Goal: Information Seeking & Learning: Learn about a topic

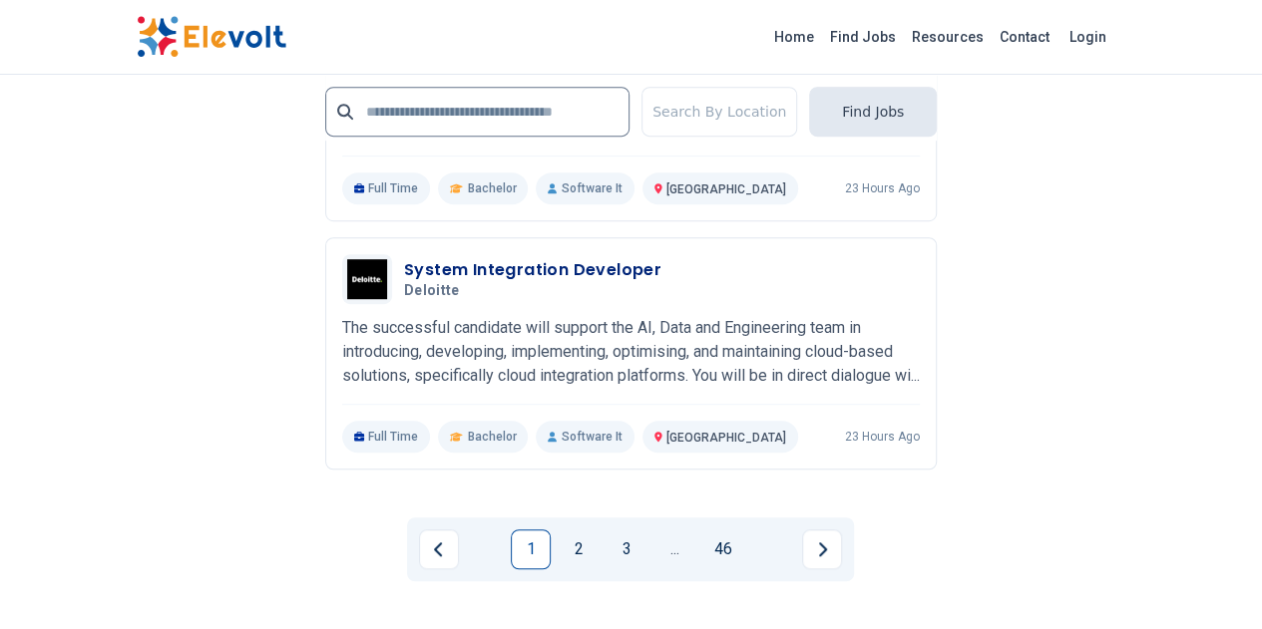
scroll to position [4295, 0]
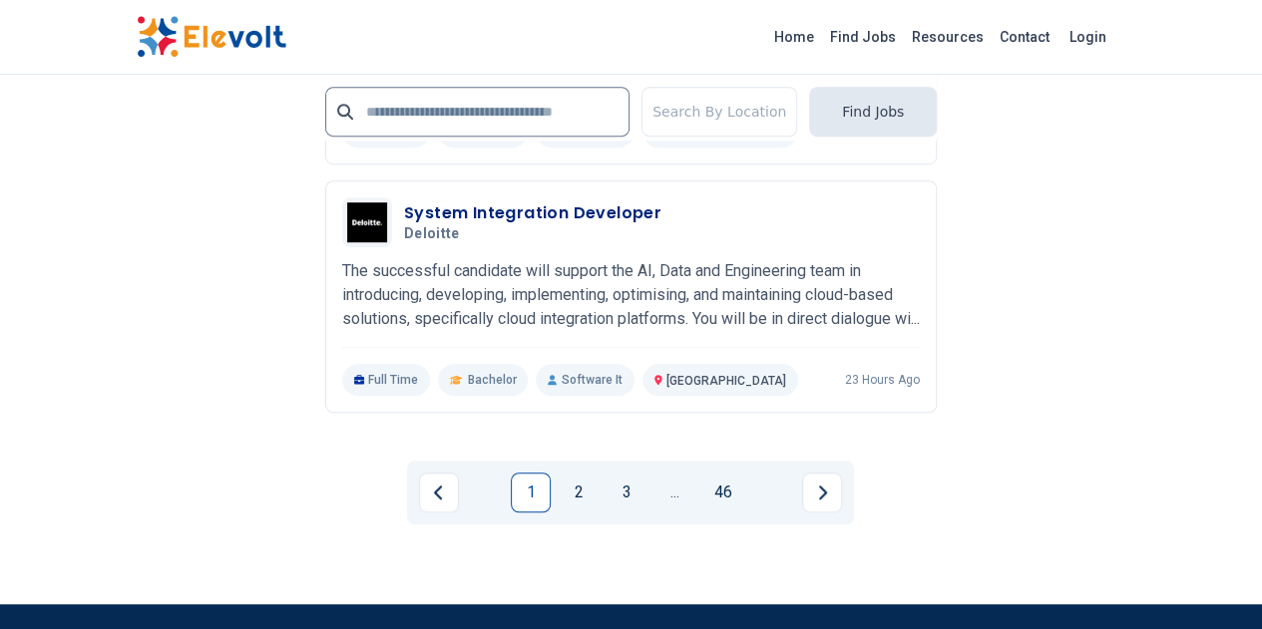
click at [521, 473] on link "1" at bounding box center [531, 493] width 40 height 40
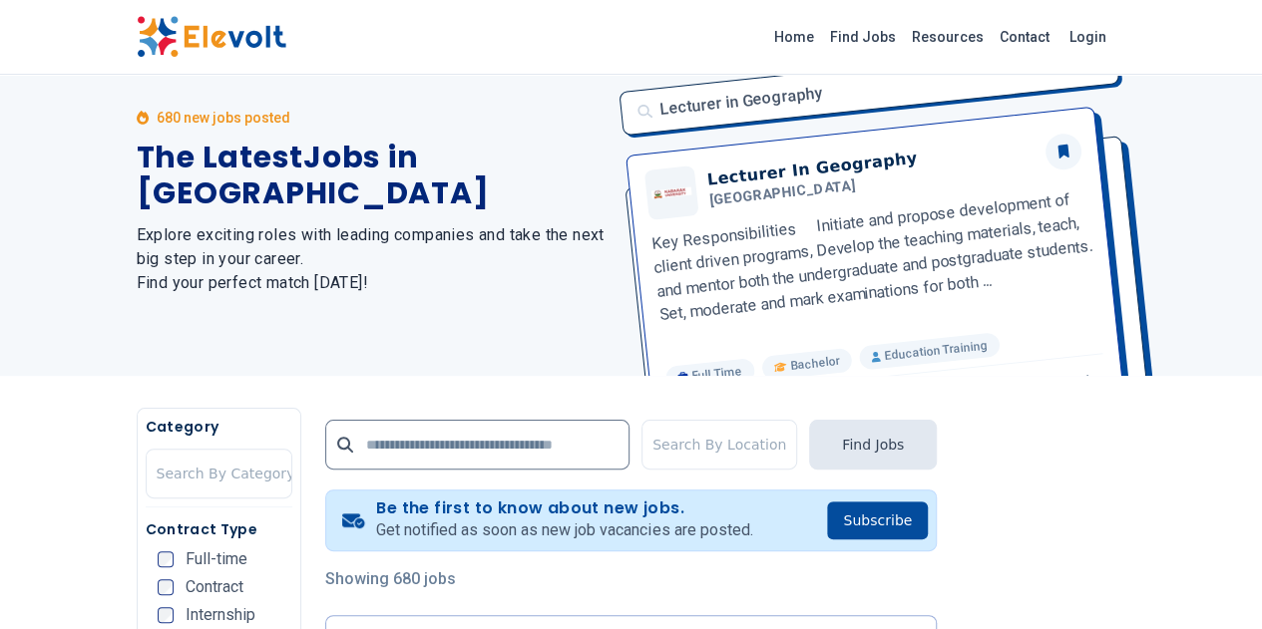
scroll to position [0, 0]
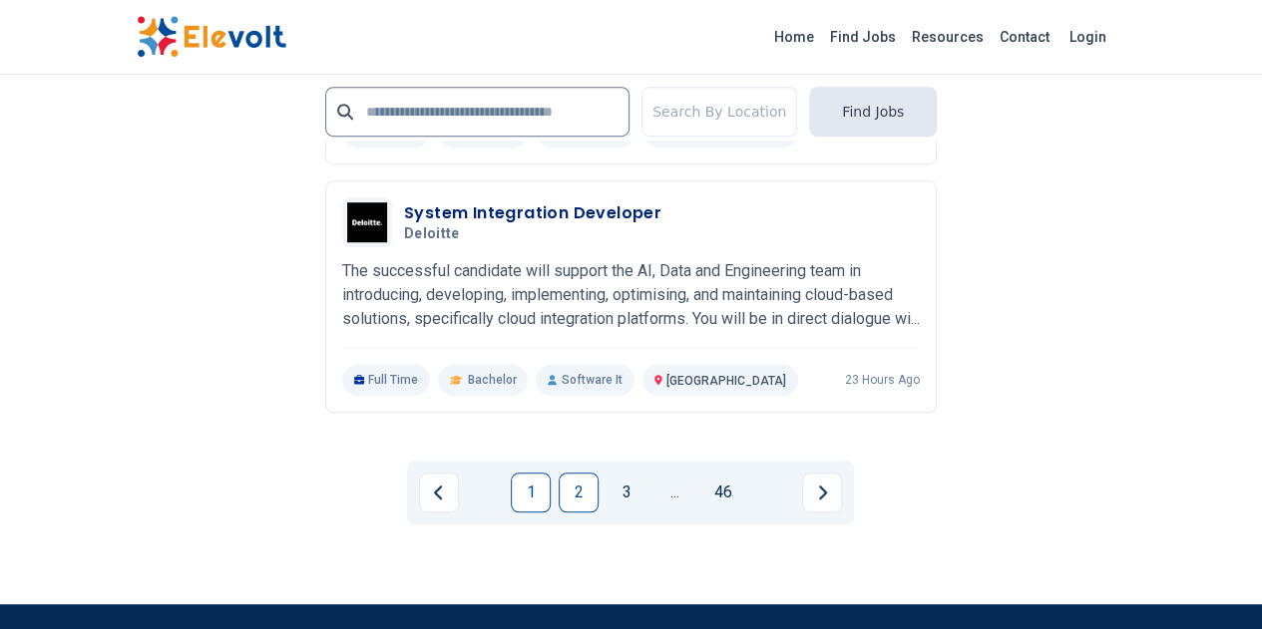
click at [582, 473] on link "2" at bounding box center [579, 493] width 40 height 40
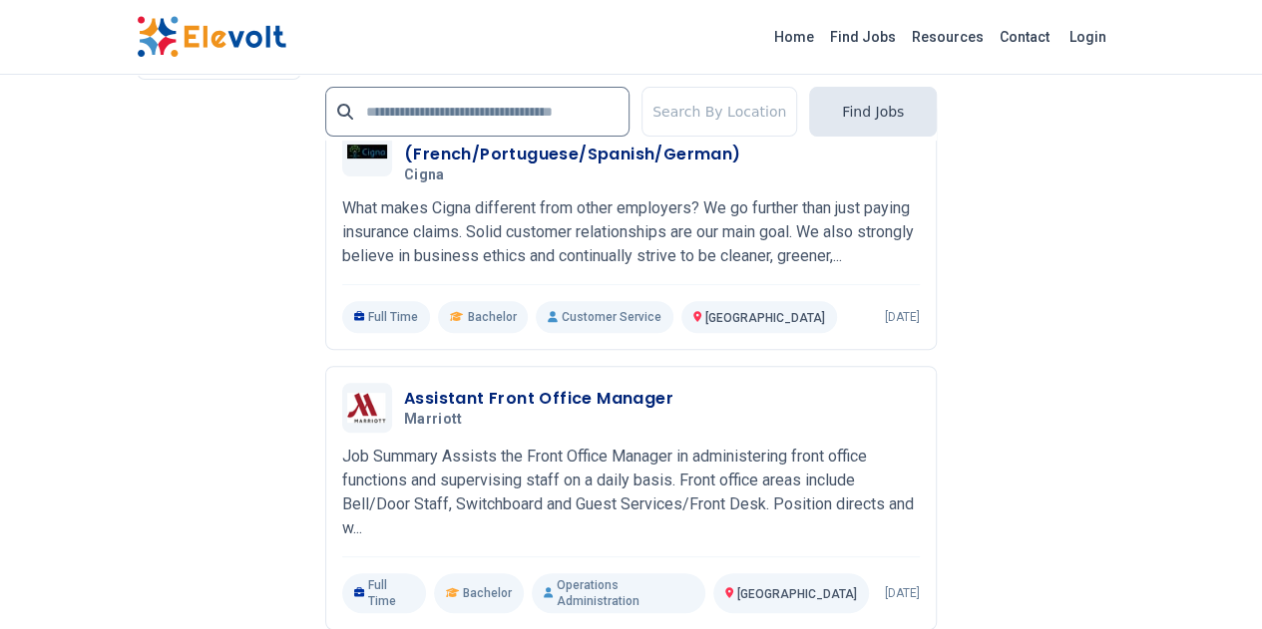
scroll to position [4090, 0]
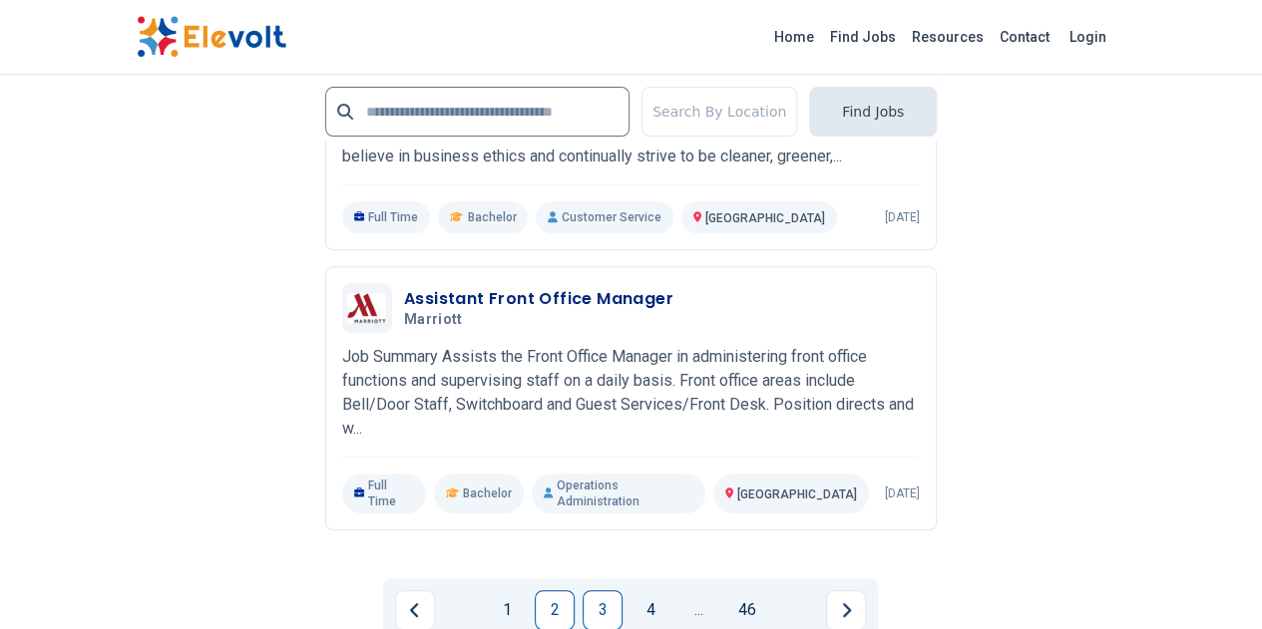
click at [598, 591] on link "3" at bounding box center [603, 611] width 40 height 40
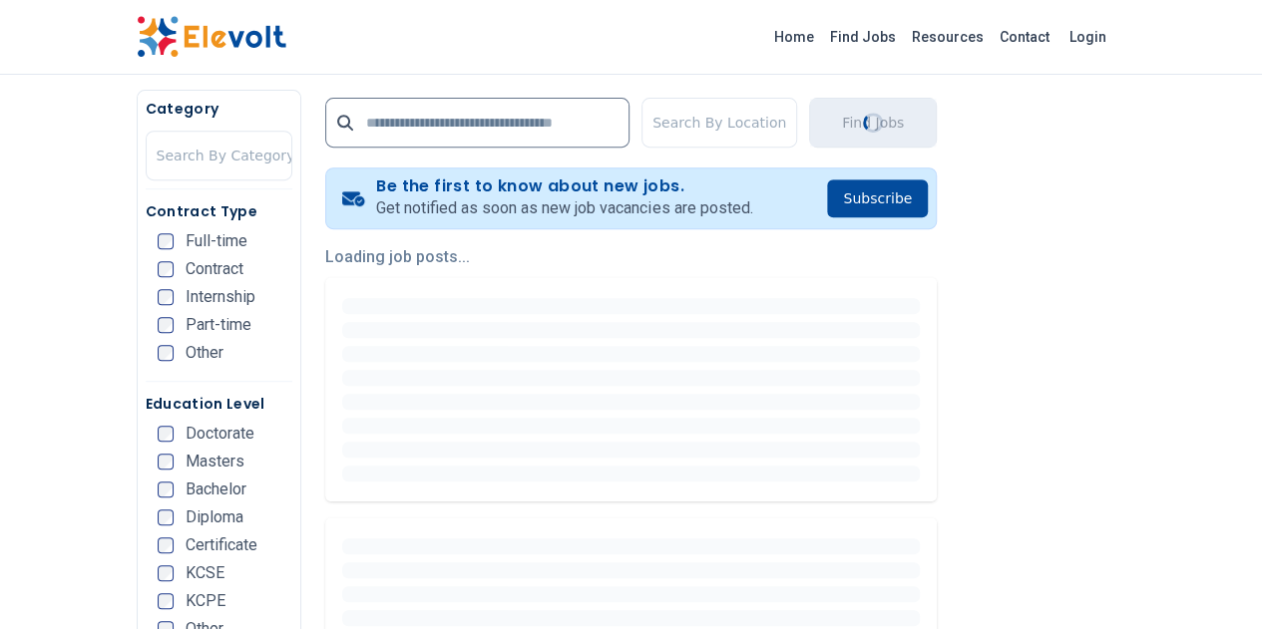
scroll to position [0, 0]
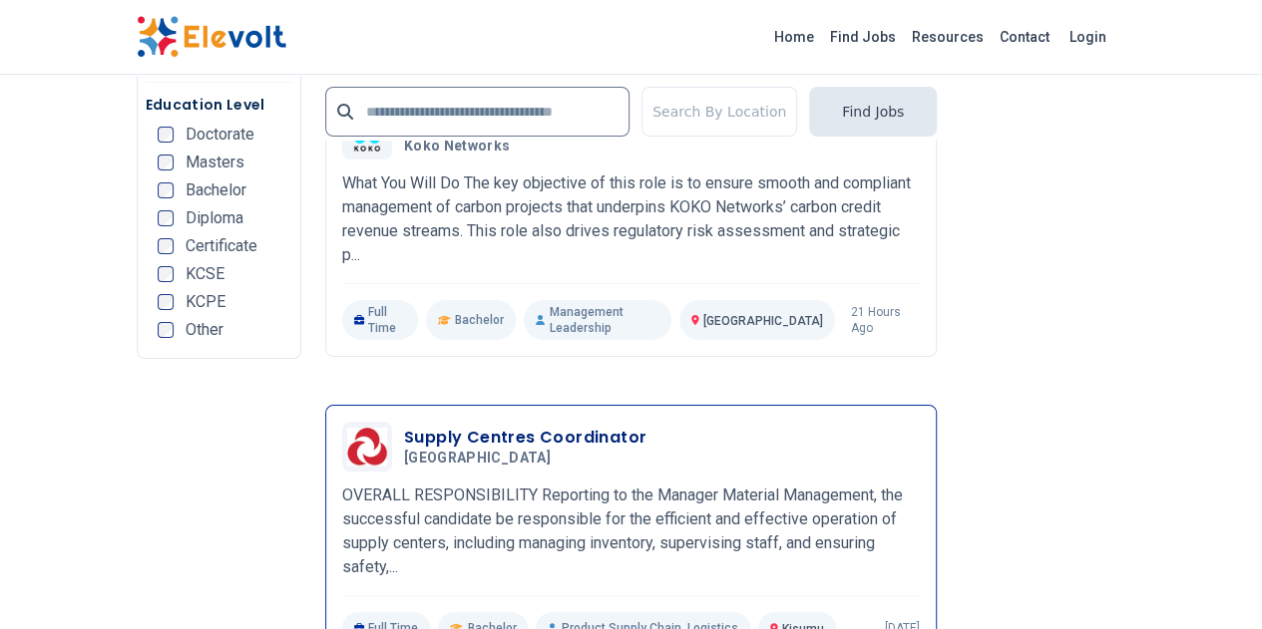
scroll to position [4090, 0]
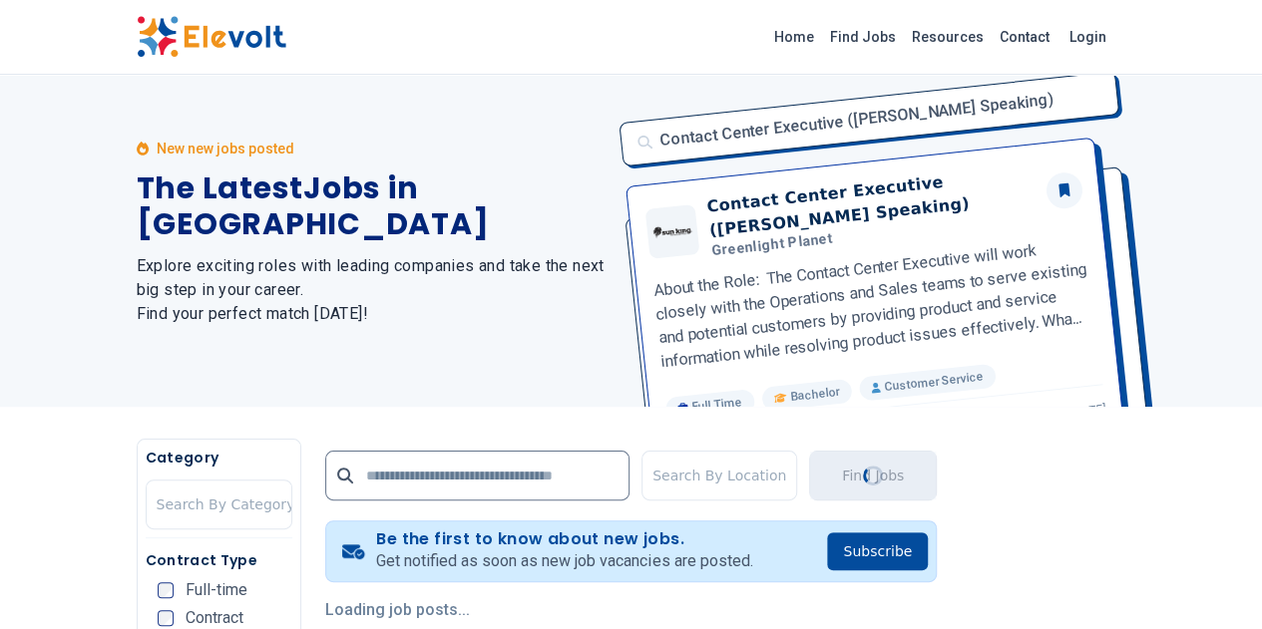
scroll to position [0, 0]
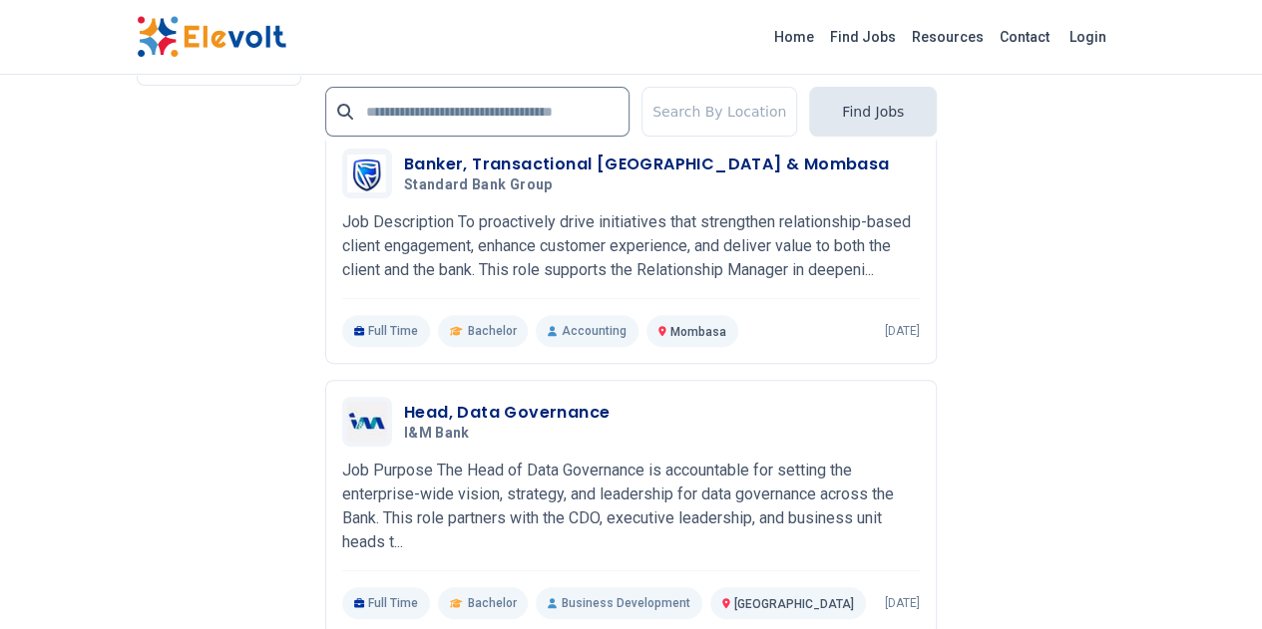
scroll to position [4090, 0]
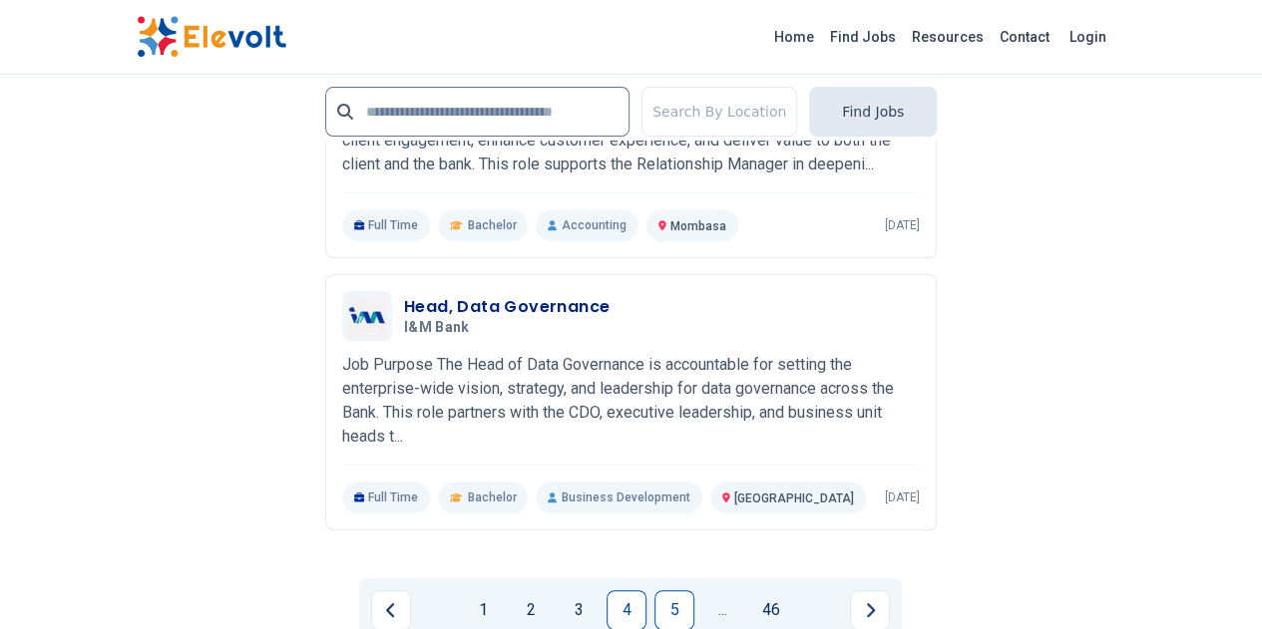
click at [662, 591] on link "5" at bounding box center [674, 611] width 40 height 40
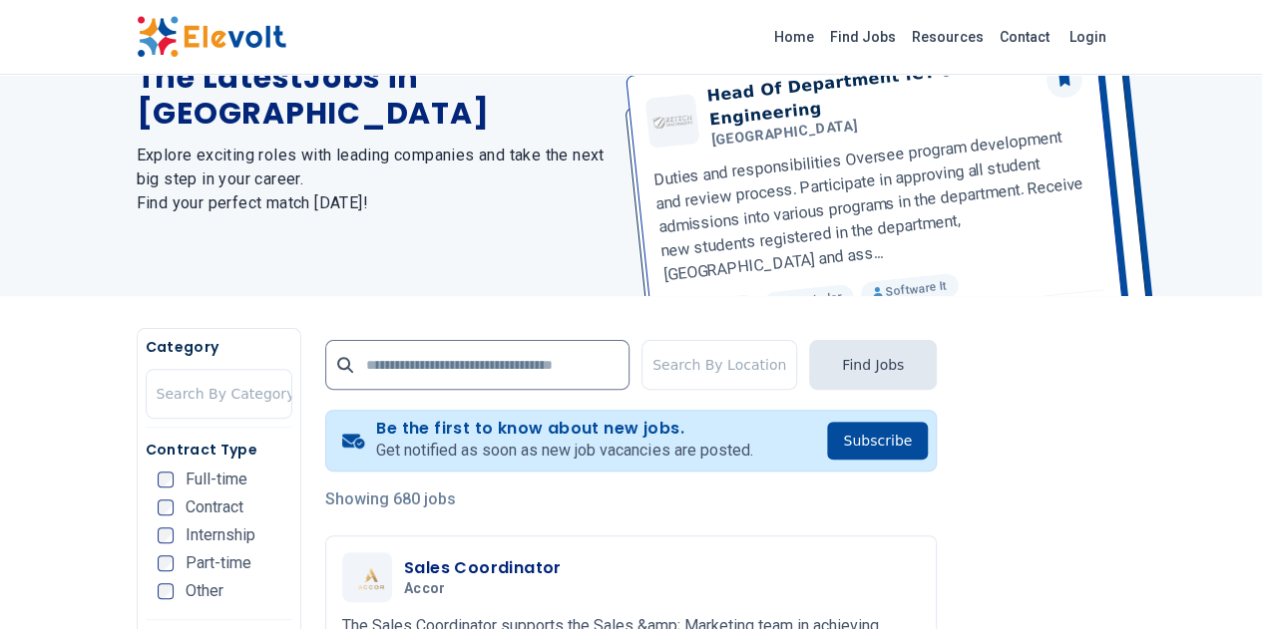
scroll to position [295, 0]
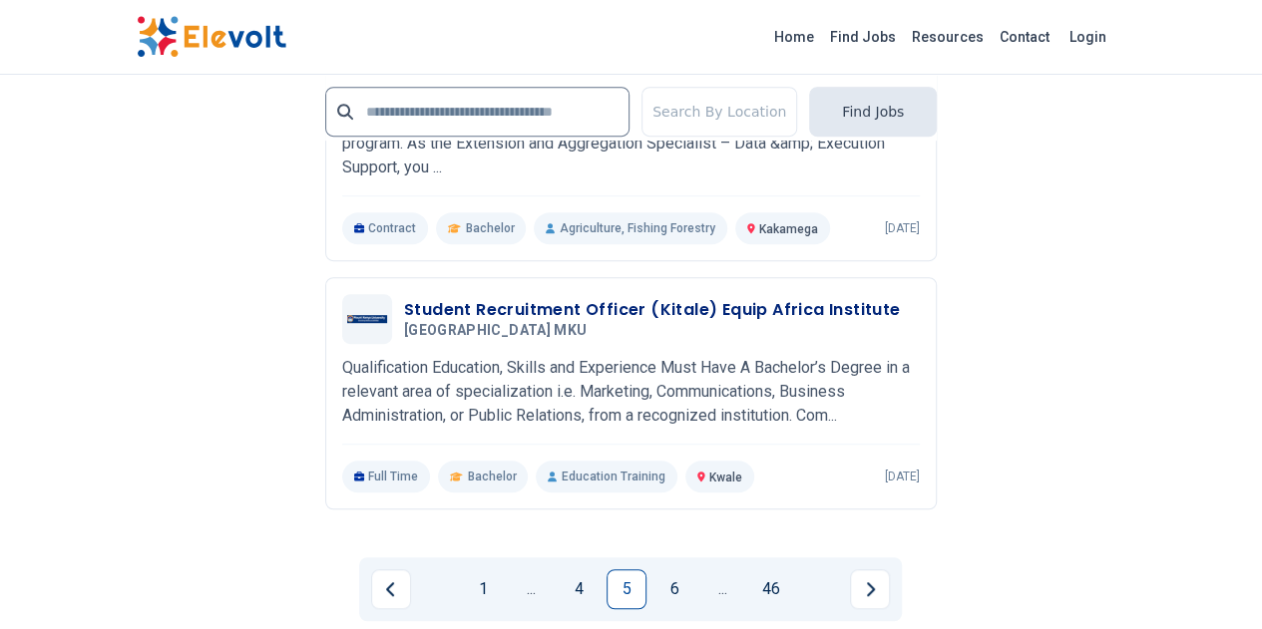
scroll to position [4189, 0]
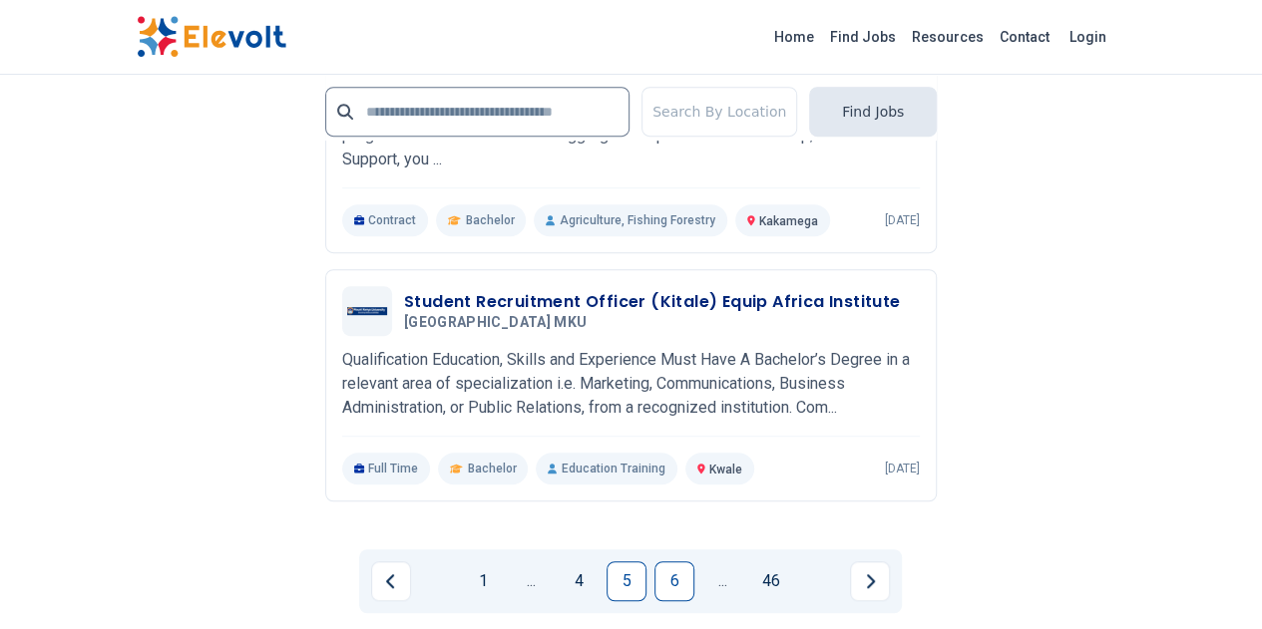
click at [676, 562] on link "6" at bounding box center [674, 582] width 40 height 40
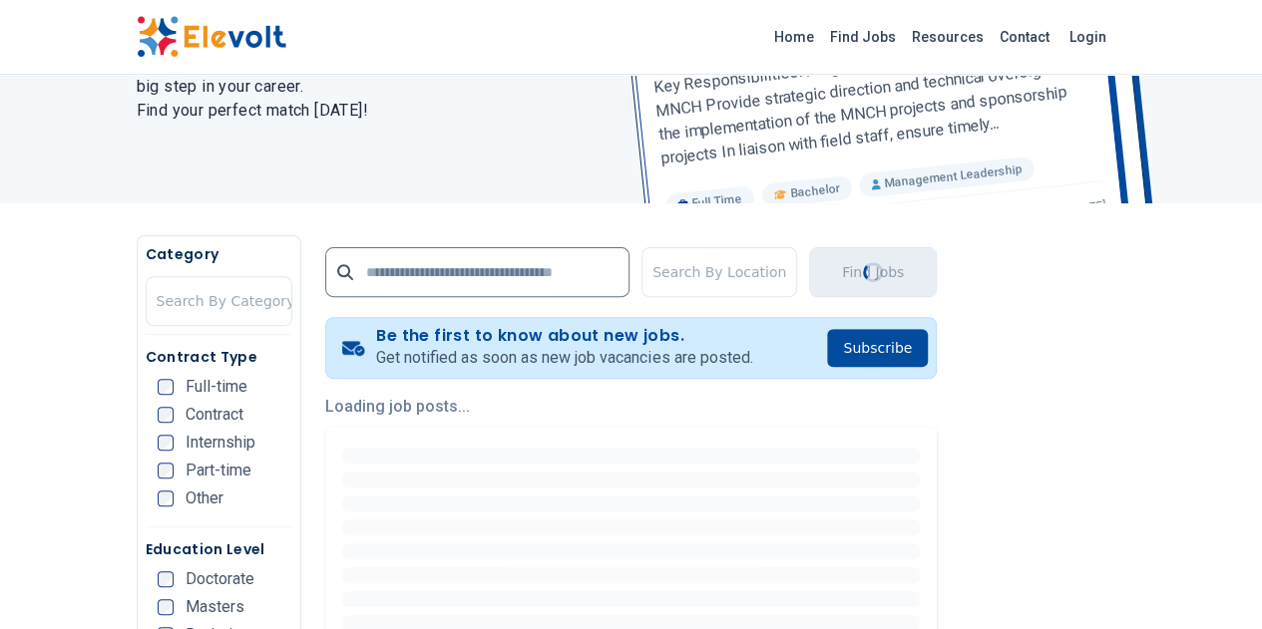
scroll to position [0, 0]
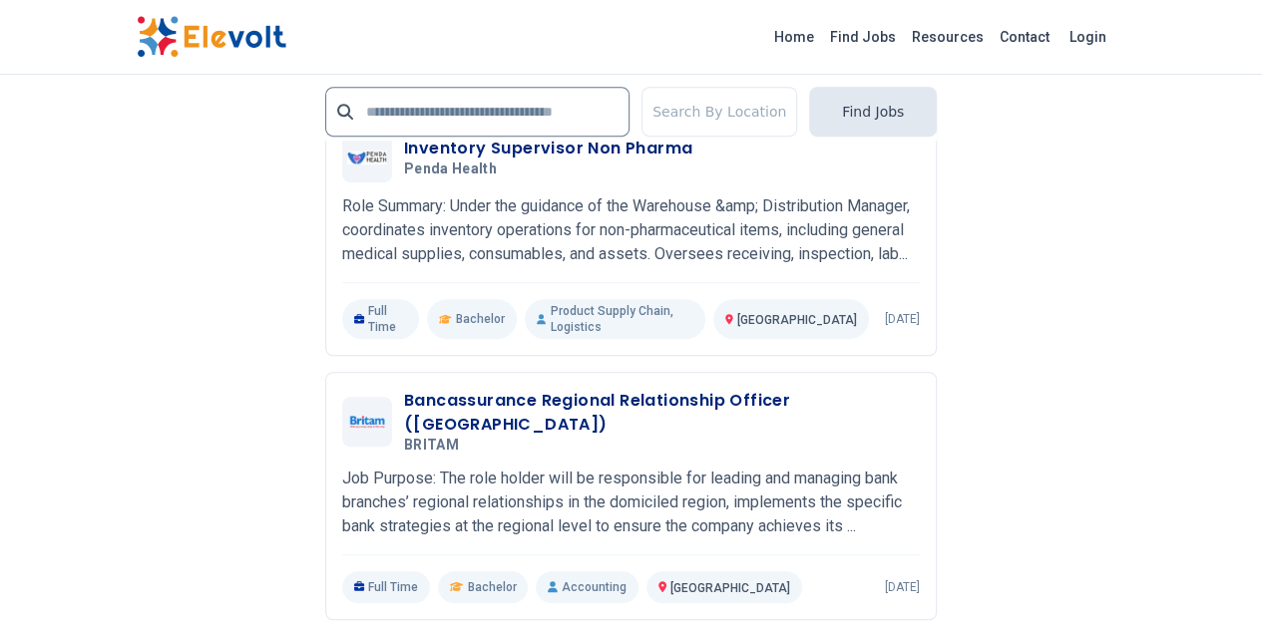
scroll to position [4289, 0]
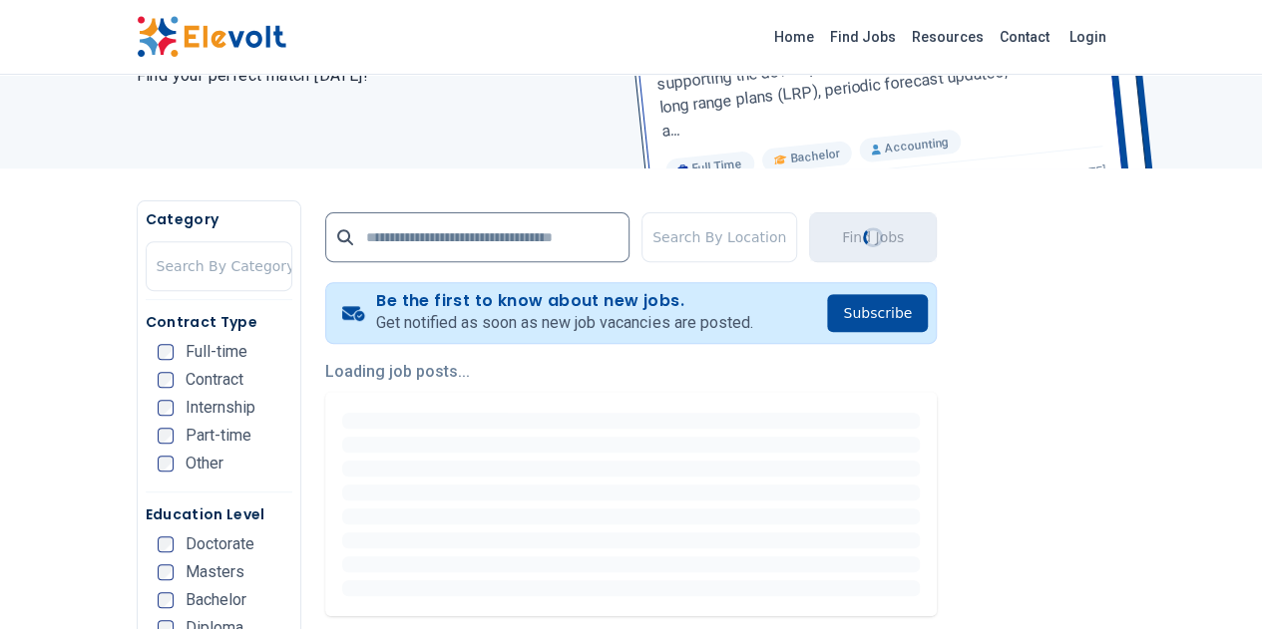
scroll to position [299, 0]
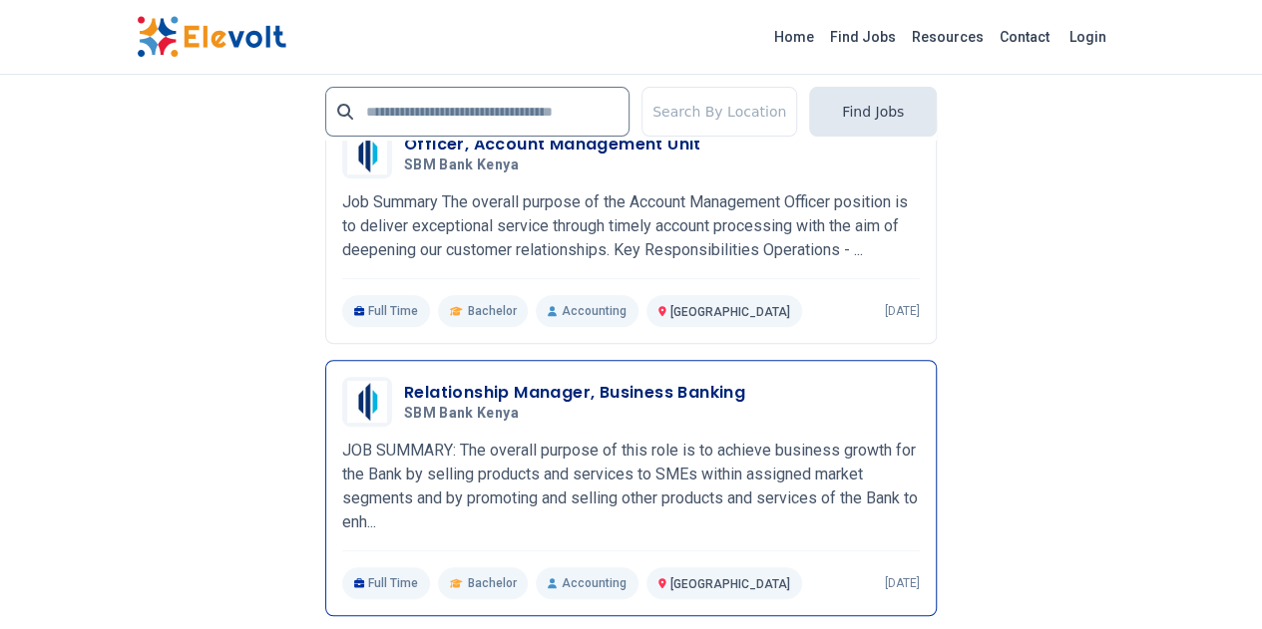
scroll to position [4189, 0]
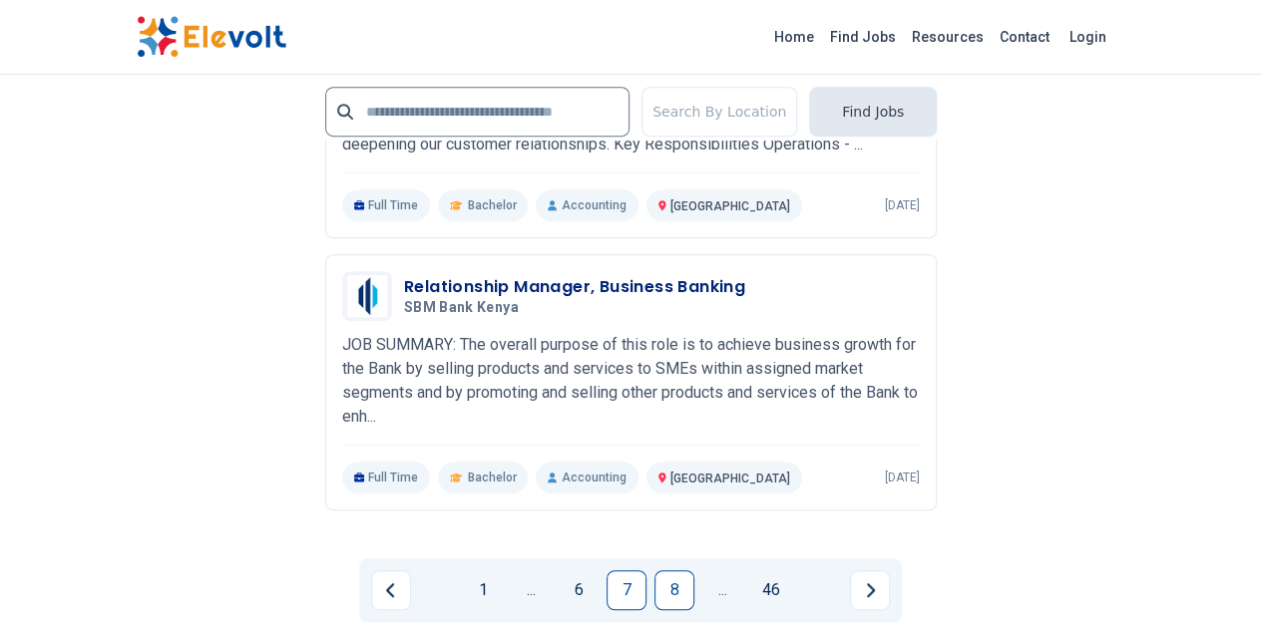
click at [671, 571] on link "8" at bounding box center [674, 591] width 40 height 40
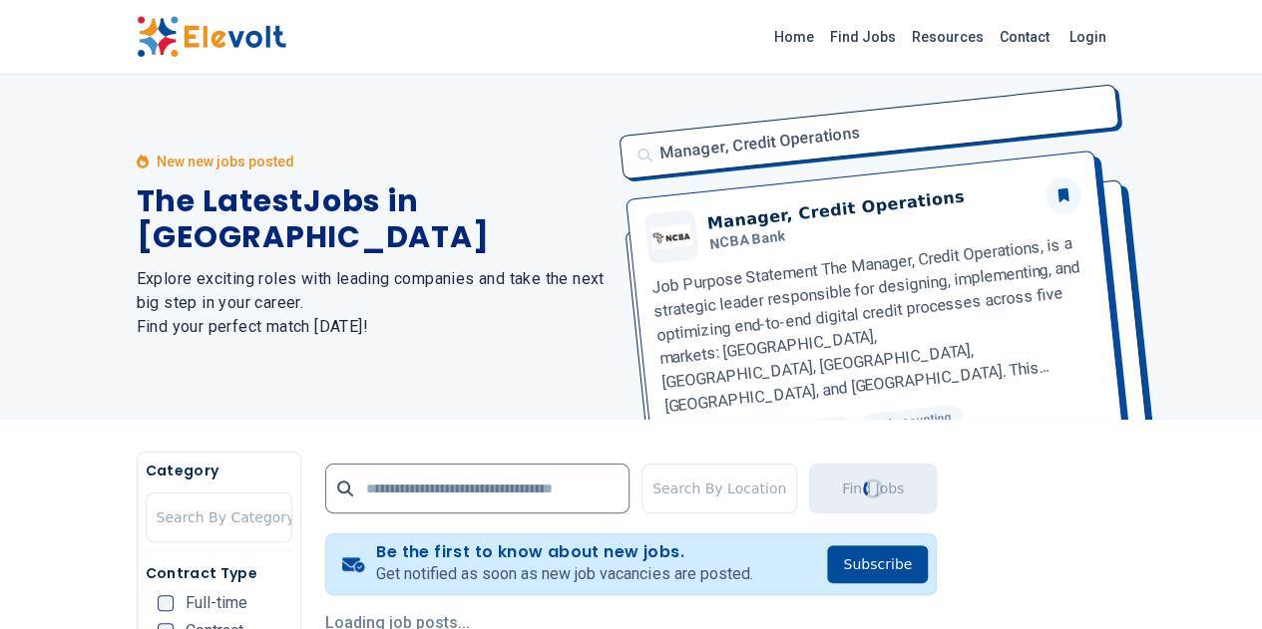
scroll to position [0, 0]
